Goal: Task Accomplishment & Management: Use online tool/utility

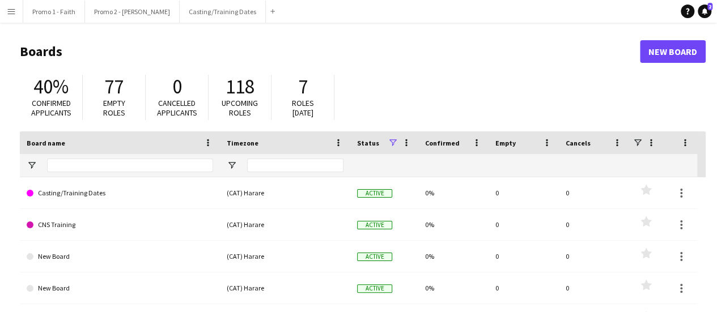
click at [9, 12] on app-icon "Menu" at bounding box center [11, 11] width 9 height 9
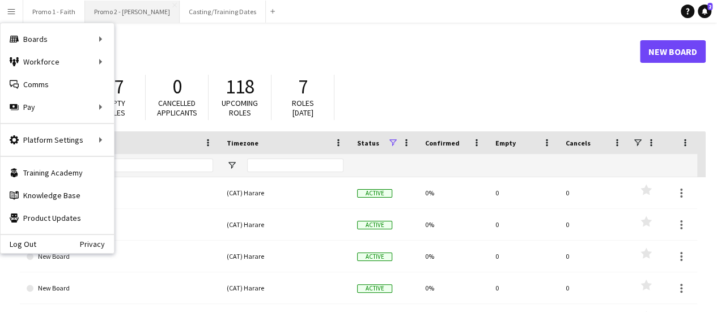
click at [122, 15] on button "Promo 2 - Mel Close" at bounding box center [132, 12] width 95 height 22
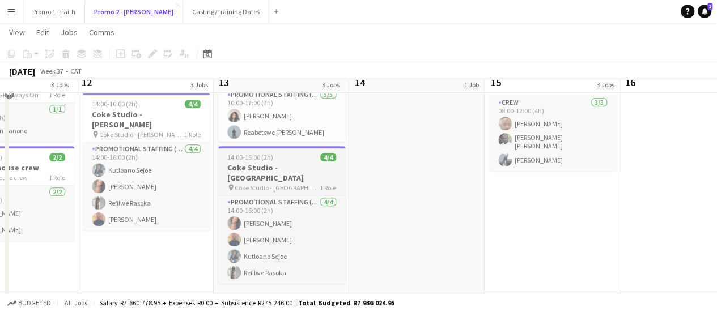
scroll to position [227, 0]
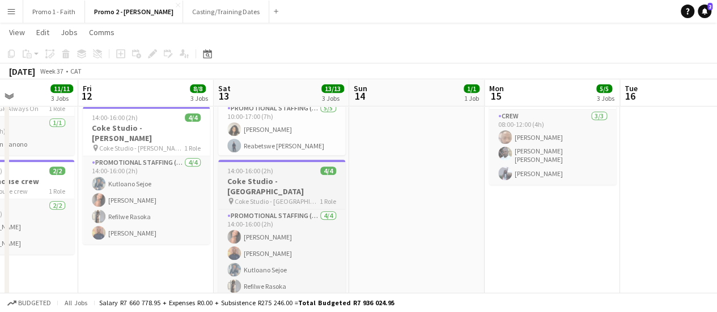
click at [273, 171] on div "14:00-16:00 (2h) 4/4" at bounding box center [281, 171] width 127 height 9
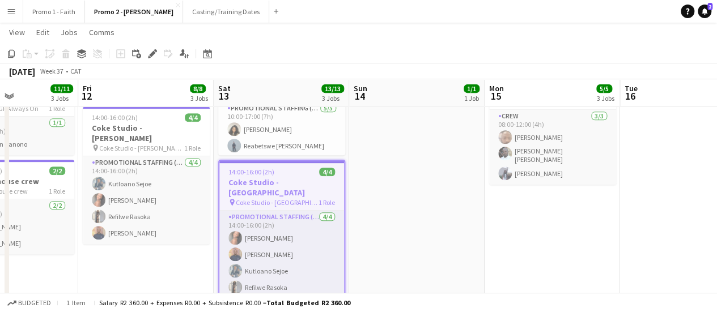
click at [257, 169] on span "14:00-16:00 (2h)" at bounding box center [251, 172] width 46 height 9
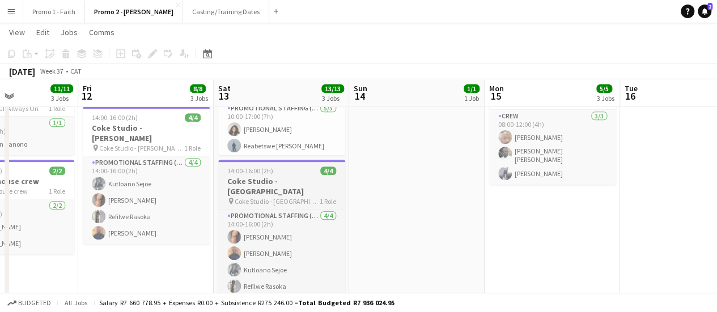
click at [257, 169] on span "14:00-16:00 (2h)" at bounding box center [250, 171] width 46 height 9
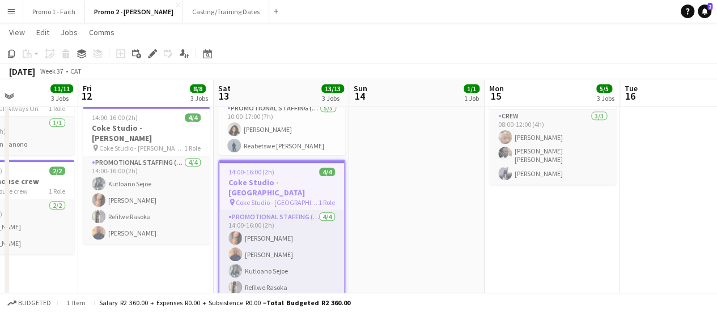
click at [257, 169] on span "14:00-16:00 (2h)" at bounding box center [251, 172] width 46 height 9
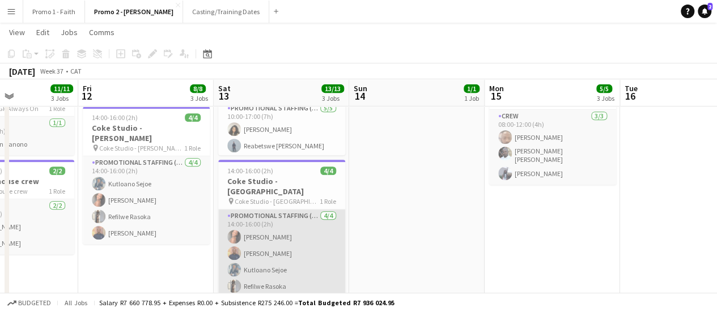
click at [258, 221] on app-card-role "Promotional Staffing (Brand Ambassadors) 4/4 14:00-16:00 (2h) Gomolemo Moratele…" at bounding box center [281, 254] width 127 height 88
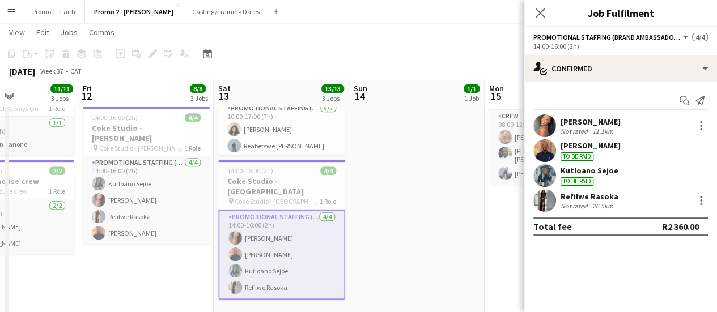
click at [11, 12] on app-icon "Menu" at bounding box center [11, 11] width 9 height 9
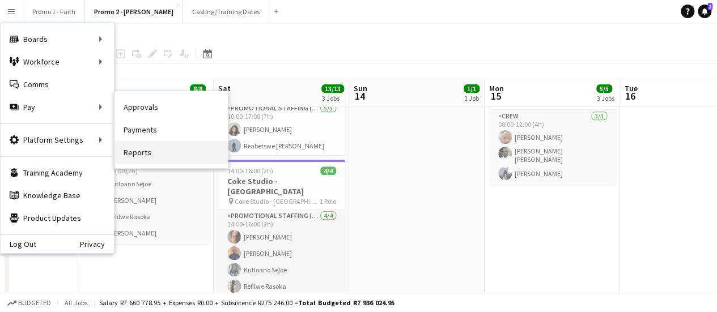
click at [147, 154] on link "Reports" at bounding box center [171, 152] width 113 height 23
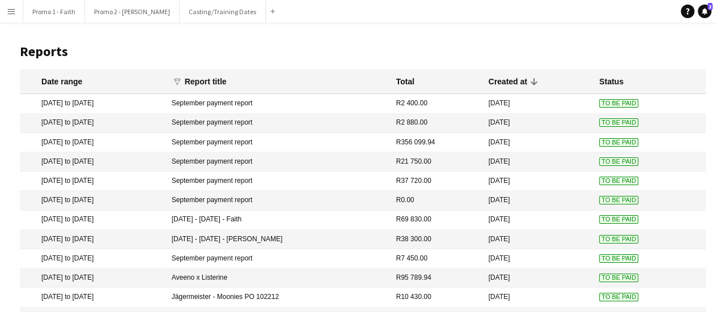
click at [102, 123] on mat-cell "11 Sep 2025 to 26 Sep 2025" at bounding box center [93, 123] width 146 height 19
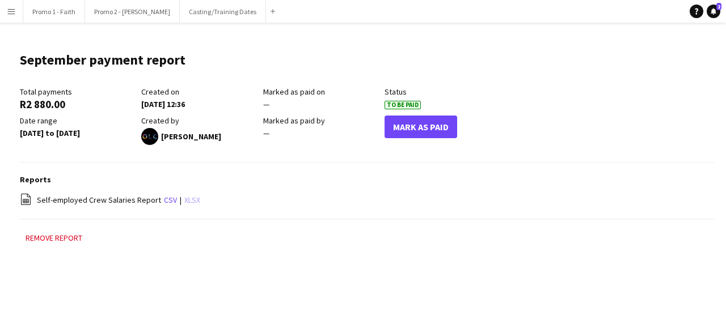
click at [184, 204] on link "xlsx" at bounding box center [192, 200] width 16 height 10
click at [14, 9] on app-icon "Menu" at bounding box center [11, 11] width 9 height 9
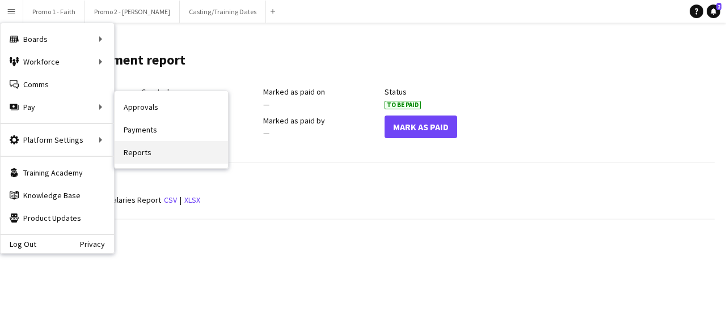
click at [149, 149] on link "Reports" at bounding box center [171, 152] width 113 height 23
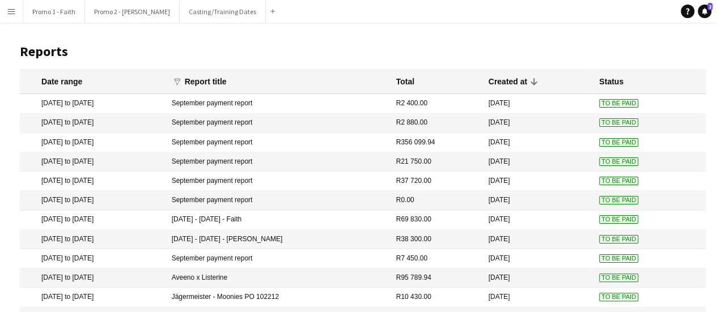
click at [91, 218] on mat-cell "1 Sep 2025 to 15 Sep 2025" at bounding box center [93, 220] width 146 height 19
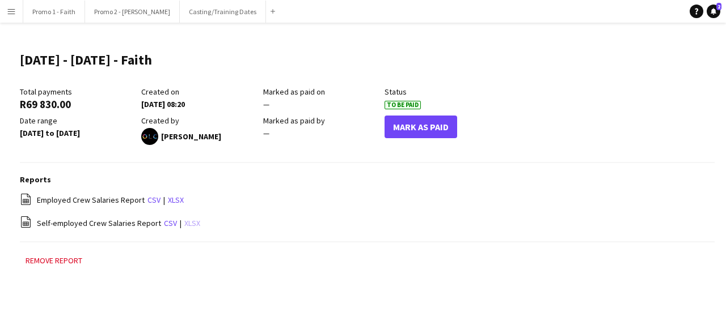
click at [185, 222] on link "xlsx" at bounding box center [192, 223] width 16 height 10
click at [11, 12] on app-icon "Menu" at bounding box center [11, 11] width 9 height 9
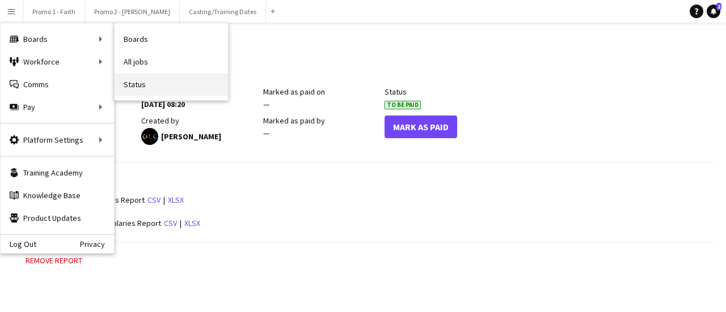
click at [139, 84] on link "Status" at bounding box center [171, 84] width 113 height 23
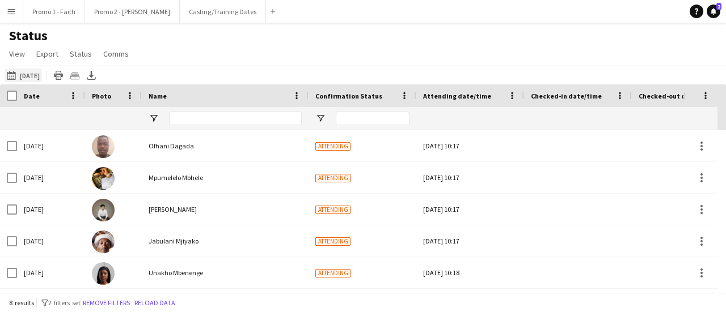
click at [28, 75] on button "07-10-2025 to 13-10-2025 04-10-2025" at bounding box center [23, 76] width 37 height 14
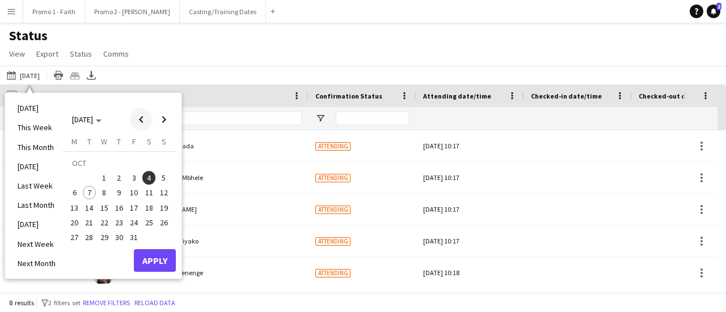
click at [139, 117] on span "Previous month" at bounding box center [141, 119] width 23 height 23
click at [147, 192] on span "13" at bounding box center [149, 193] width 14 height 14
click at [159, 259] on button "Apply" at bounding box center [155, 260] width 42 height 23
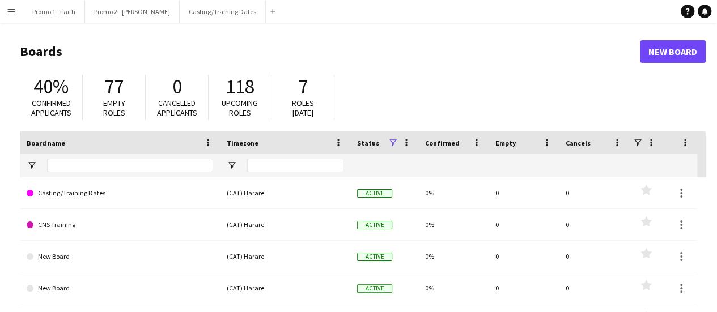
click at [5, 11] on button "Menu" at bounding box center [11, 11] width 23 height 23
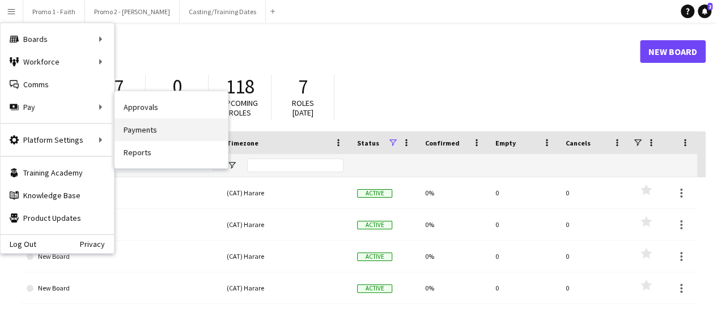
click at [142, 129] on link "Payments" at bounding box center [171, 129] width 113 height 23
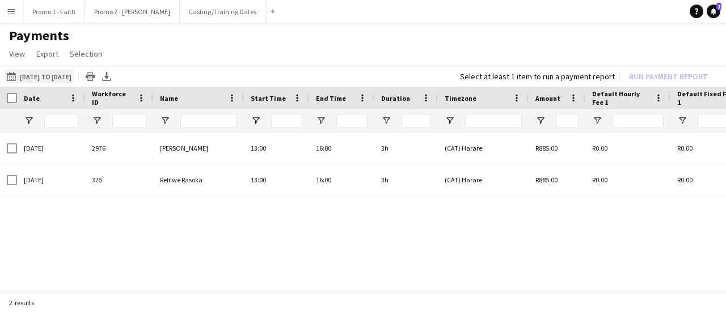
click at [52, 75] on button "[DATE] to [DATE] [DATE] to [DATE]" at bounding box center [39, 77] width 69 height 14
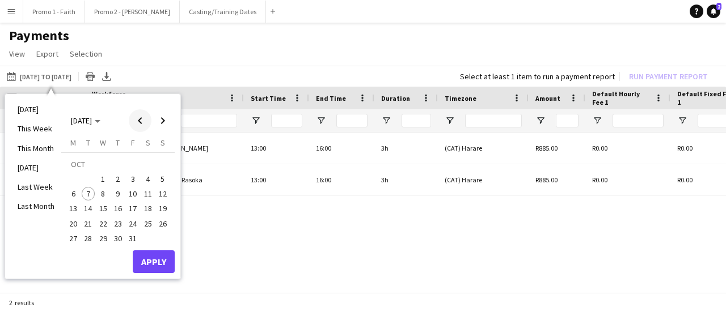
click at [142, 120] on span "Previous month" at bounding box center [140, 120] width 23 height 23
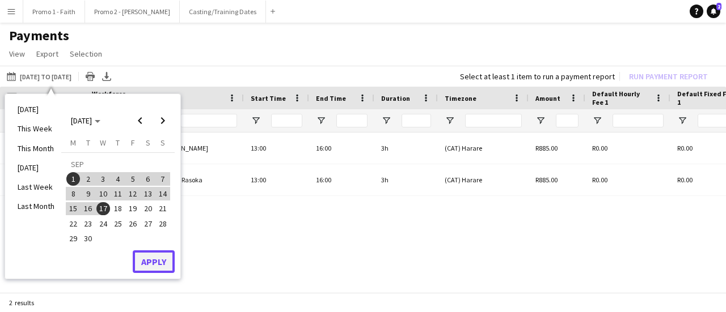
click at [155, 266] on button "Apply" at bounding box center [154, 262] width 42 height 23
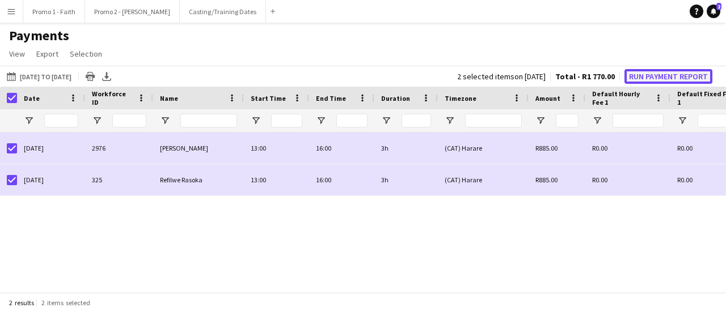
click at [676, 78] on button "Run Payment Report" at bounding box center [668, 76] width 88 height 15
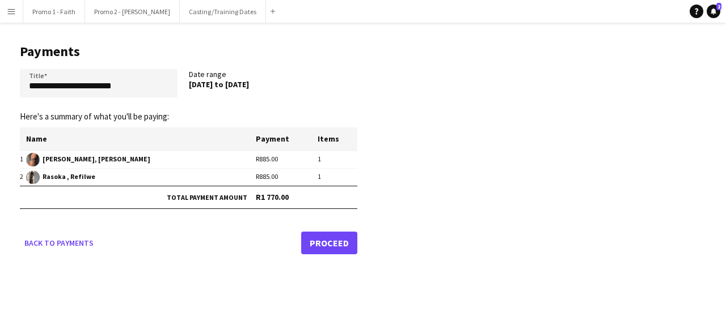
click at [324, 241] on link "Proceed" at bounding box center [329, 243] width 56 height 23
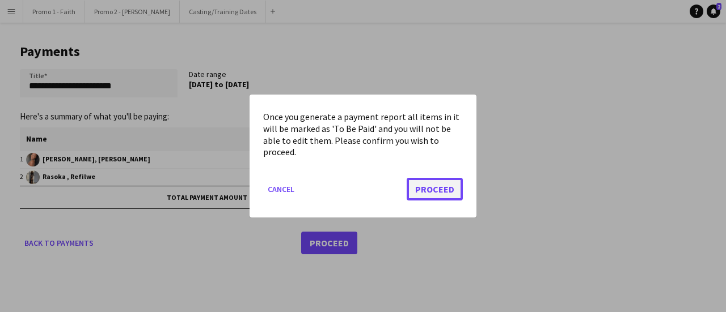
click at [443, 191] on button "Proceed" at bounding box center [434, 189] width 56 height 23
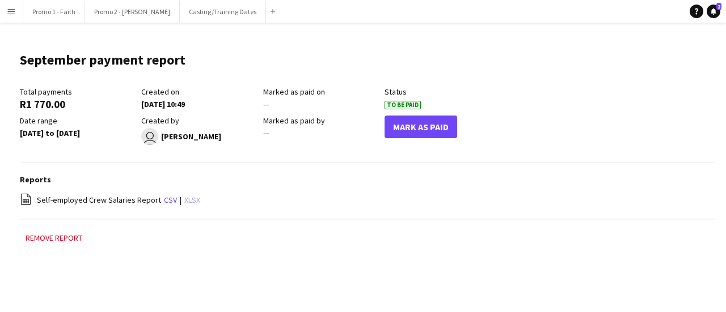
click at [184, 200] on link "xlsx" at bounding box center [192, 200] width 16 height 10
